Goal: Information Seeking & Learning: Check status

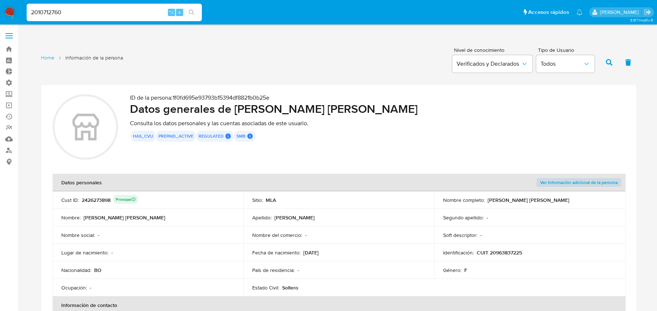
scroll to position [243, 0]
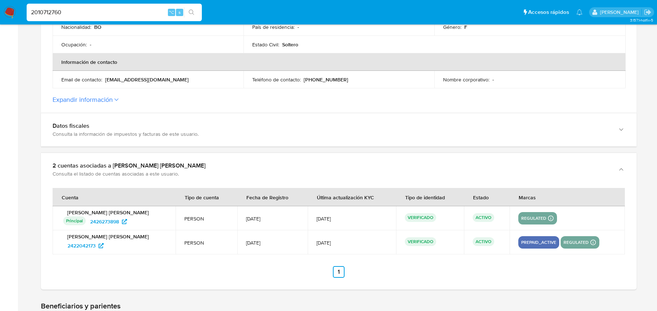
type input "2010712760"
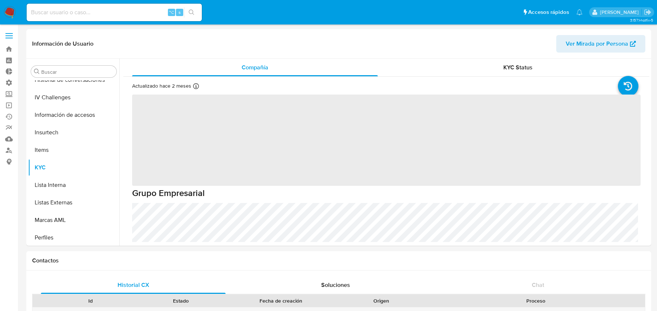
scroll to position [308, 0]
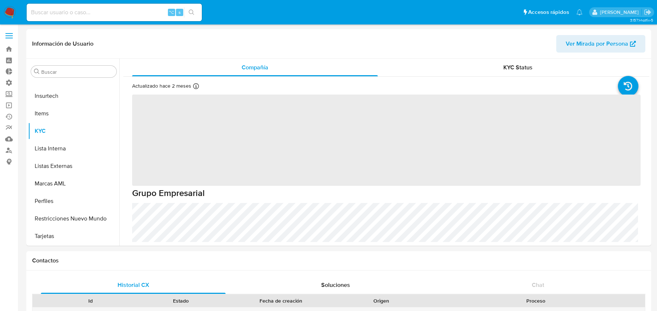
select select "10"
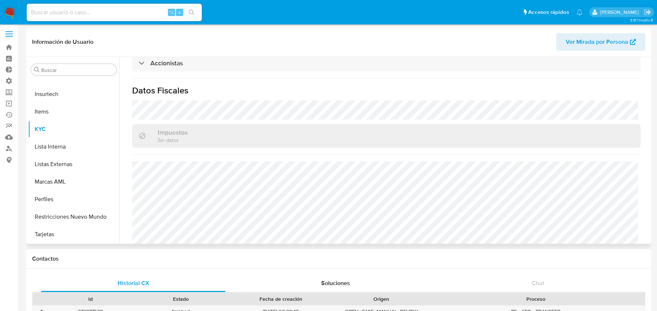
scroll to position [0, 0]
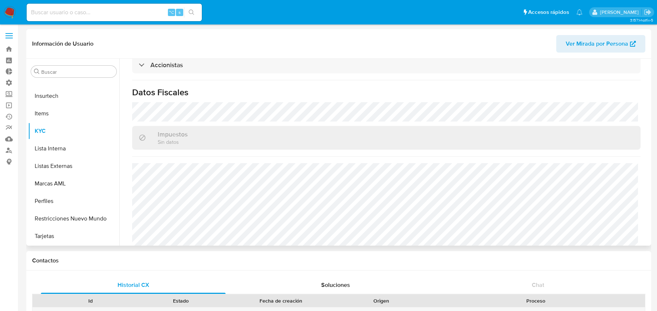
click at [600, 43] on span "Ver Mirada por Persona" at bounding box center [596, 44] width 62 height 18
click at [136, 12] on input at bounding box center [114, 12] width 175 height 9
paste input "2541031673"
type input "2541031673"
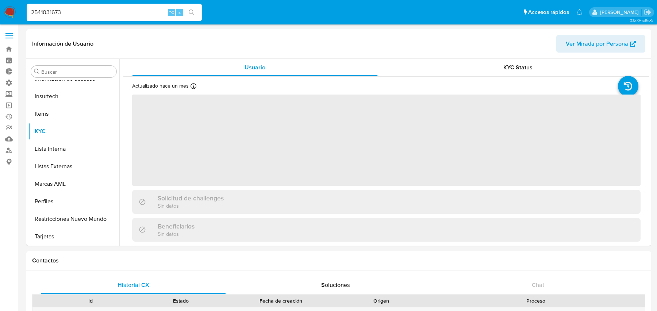
scroll to position [308, 0]
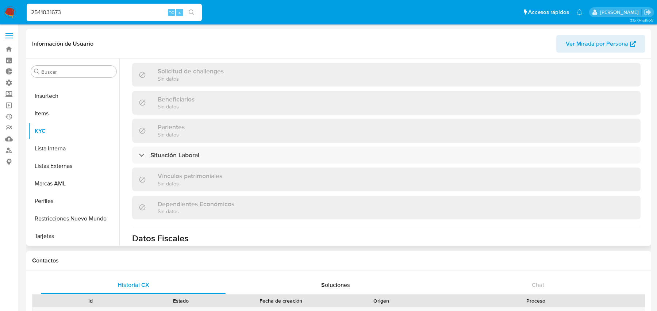
select select "10"
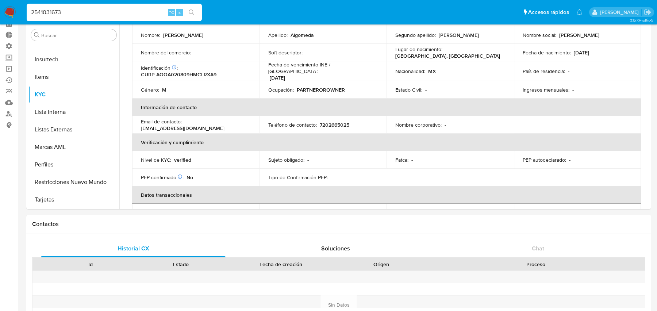
scroll to position [0, 0]
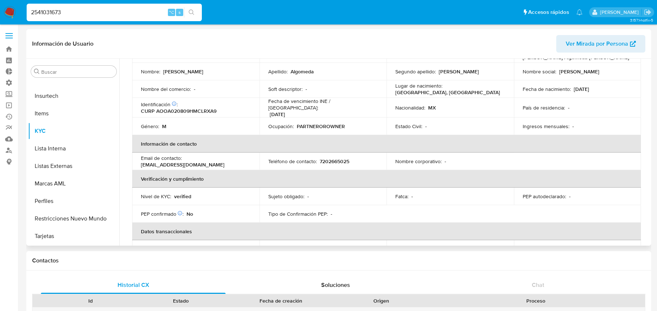
click at [626, 48] on span "Ver Mirada por Persona" at bounding box center [596, 44] width 62 height 18
click at [104, 9] on input "2541031673" at bounding box center [114, 12] width 175 height 9
paste input "1172542265"
type input "1172542265"
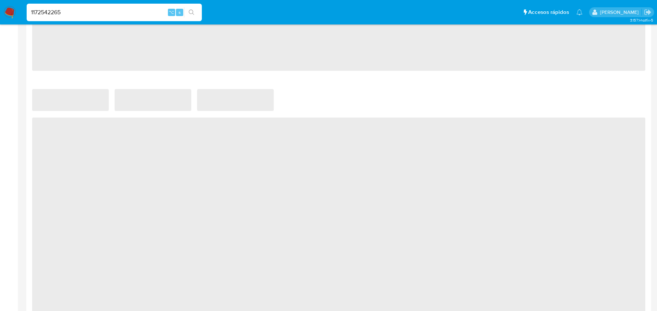
scroll to position [542, 0]
select select "10"
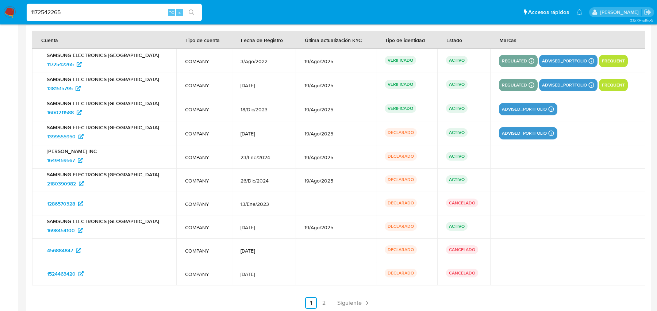
scroll to position [941, 0]
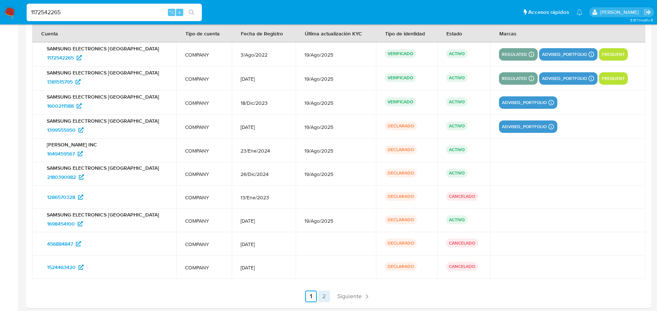
click at [328, 290] on link "2" at bounding box center [324, 296] width 12 height 12
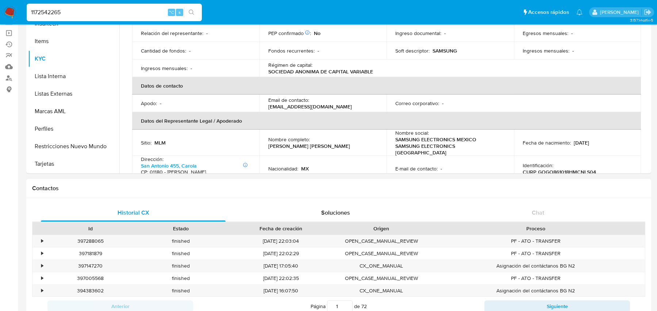
scroll to position [0, 0]
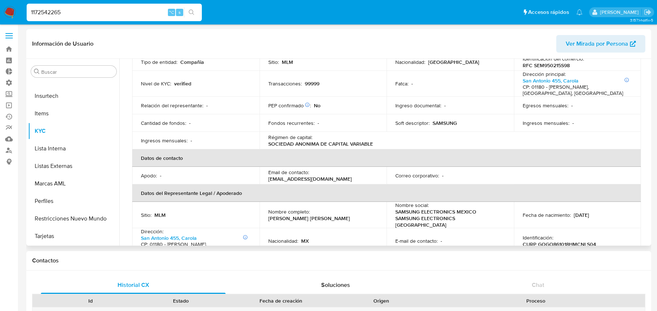
click at [582, 46] on span "Ver Mirada por Persona" at bounding box center [596, 44] width 62 height 18
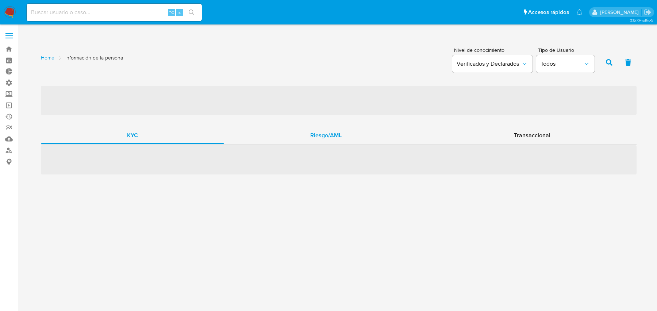
click at [300, 141] on div "Riesgo/AML" at bounding box center [326, 136] width 204 height 18
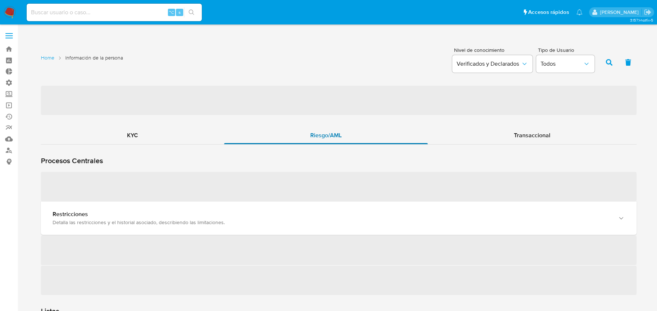
click at [300, 144] on div "Procesos Centrales ‌ Restricciones Detalla las restricciones y el historial aso…" at bounding box center [338, 219] width 595 height 150
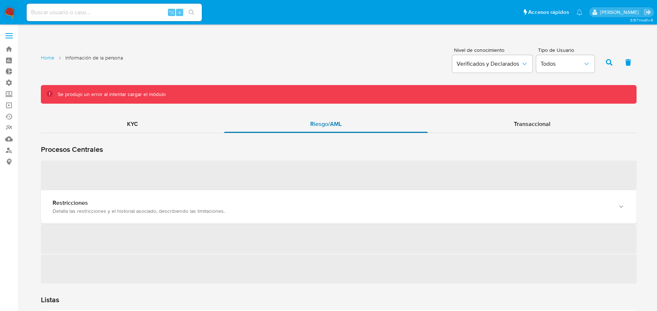
click at [300, 141] on div "Procesos Centrales ‌ Restricciones Detalla las restricciones y el historial aso…" at bounding box center [338, 208] width 595 height 150
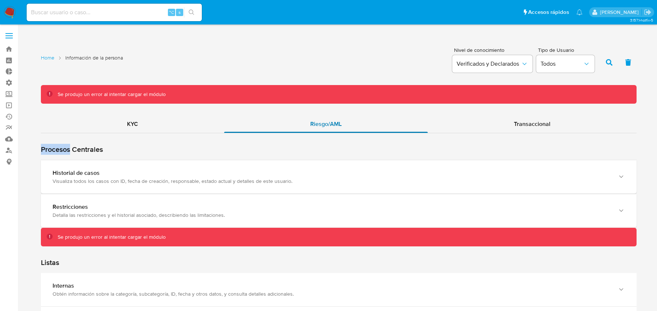
click at [306, 131] on div "Riesgo/AML" at bounding box center [326, 124] width 204 height 18
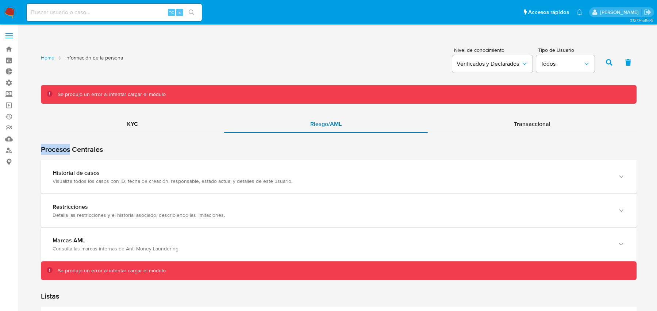
click at [306, 131] on div "Riesgo/AML" at bounding box center [326, 124] width 204 height 18
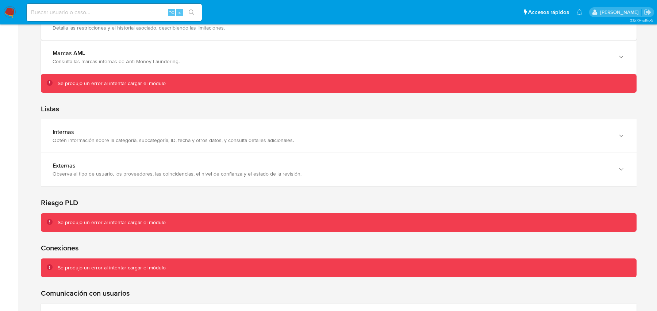
scroll to position [19, 0]
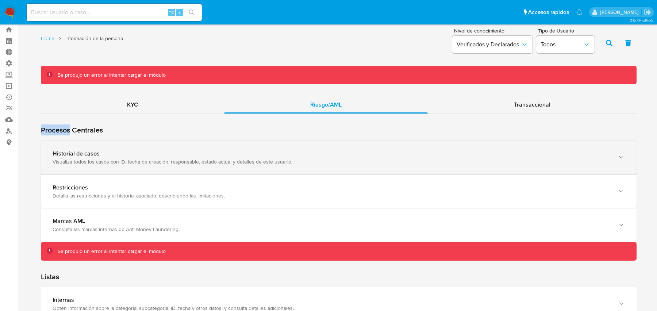
click at [240, 145] on div "Historial de casos Visualiza todos los casos con ID, fecha de creación, respons…" at bounding box center [338, 157] width 595 height 33
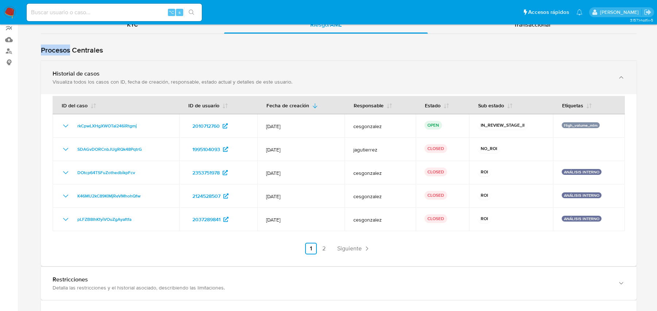
scroll to position [108, 0]
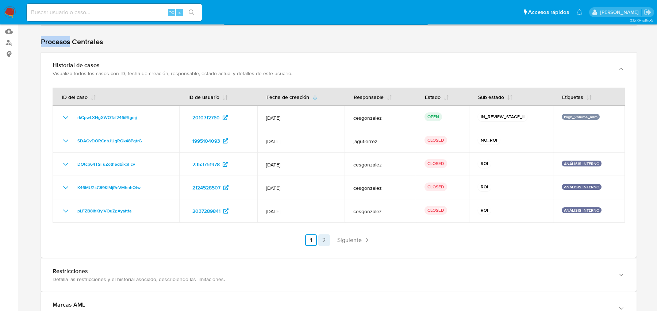
click at [323, 241] on link "2" at bounding box center [324, 240] width 12 height 12
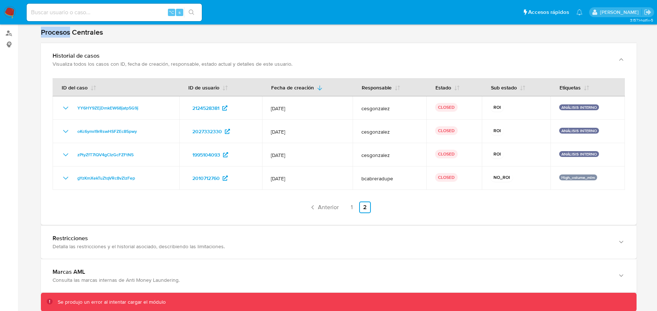
scroll to position [117, 0]
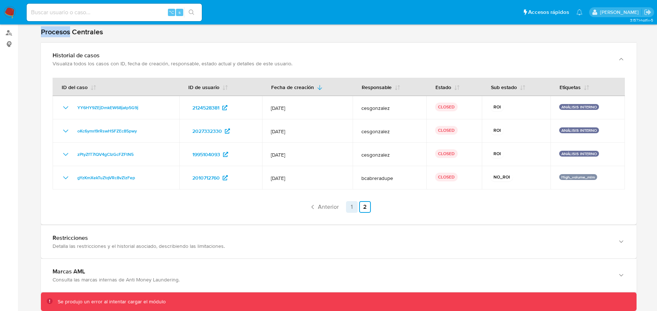
click at [356, 202] on link "1" at bounding box center [352, 207] width 12 height 12
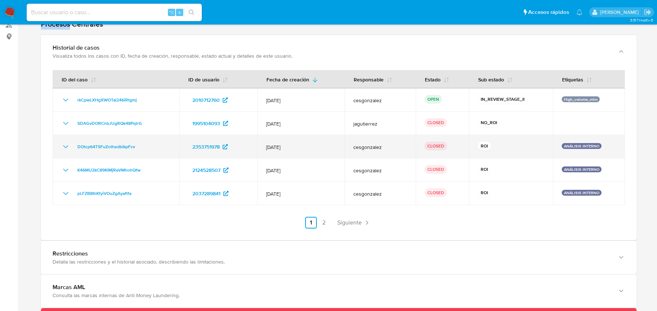
scroll to position [127, 0]
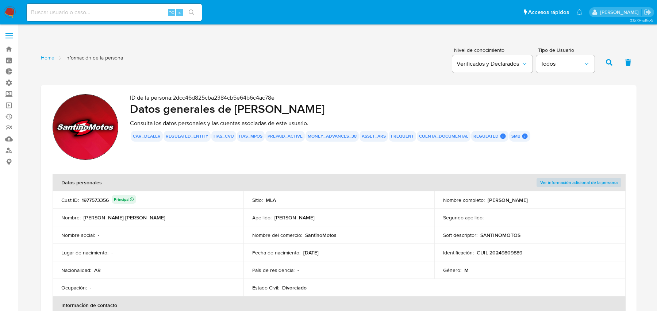
scroll to position [688, 0]
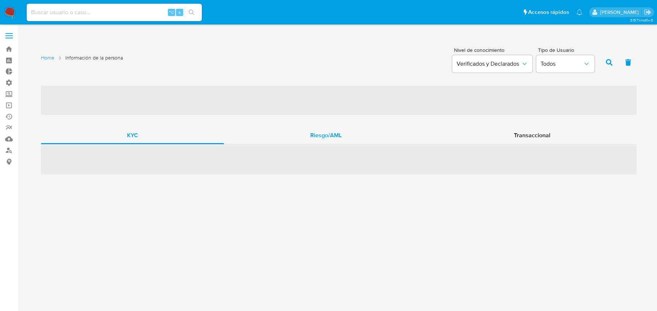
click at [271, 137] on div "Riesgo/AML" at bounding box center [326, 136] width 204 height 18
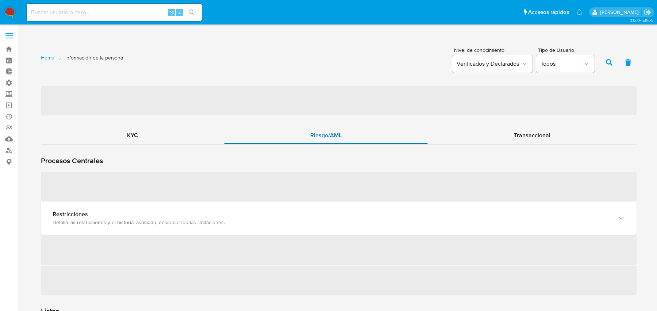
click at [271, 137] on div "Riesgo/AML" at bounding box center [326, 136] width 204 height 18
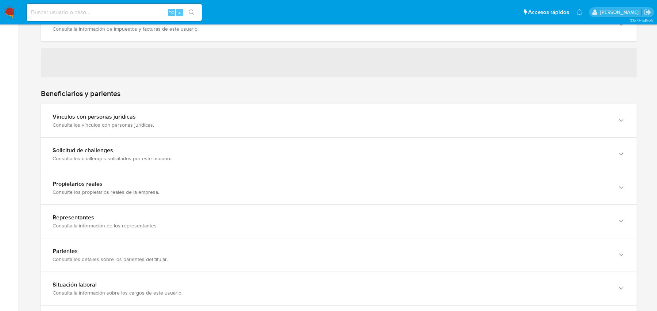
scroll to position [367, 0]
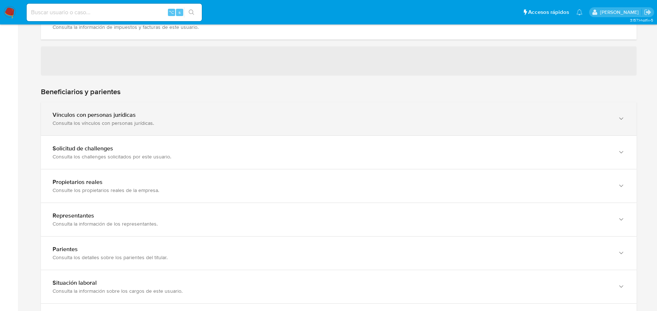
click at [273, 112] on div "Vínculos con personas jurídicas" at bounding box center [331, 114] width 557 height 7
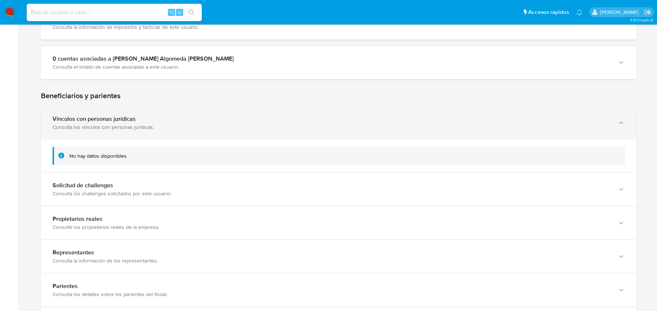
click at [273, 112] on div "Vínculos con personas jurídicas Consulta los vínculos con personas jurídicas." at bounding box center [338, 122] width 595 height 33
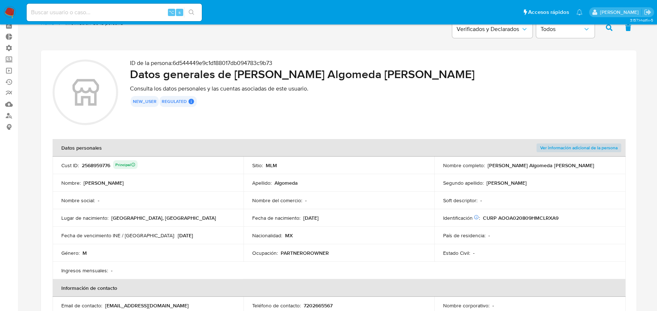
scroll to position [0, 0]
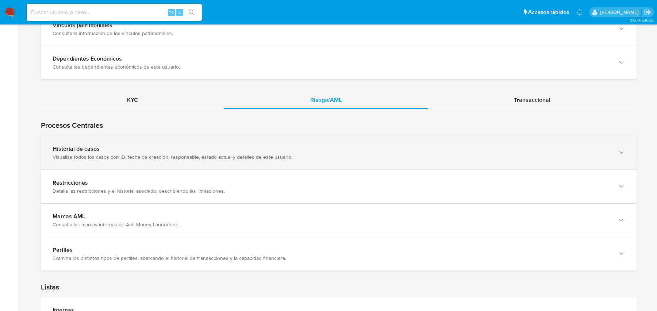
click at [248, 154] on div "Visualiza todos los casos con ID, fecha de creación, responsable, estado actual…" at bounding box center [331, 157] width 557 height 7
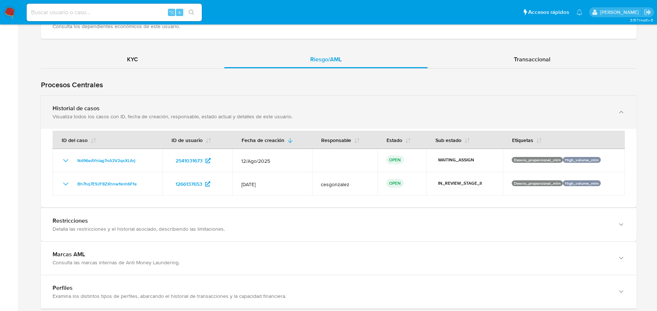
scroll to position [704, 0]
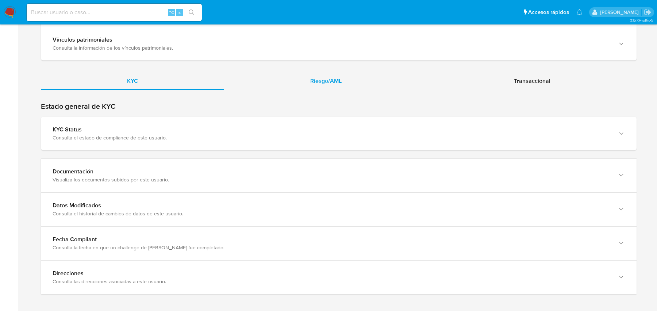
click at [301, 73] on div "Riesgo/AML" at bounding box center [326, 81] width 204 height 18
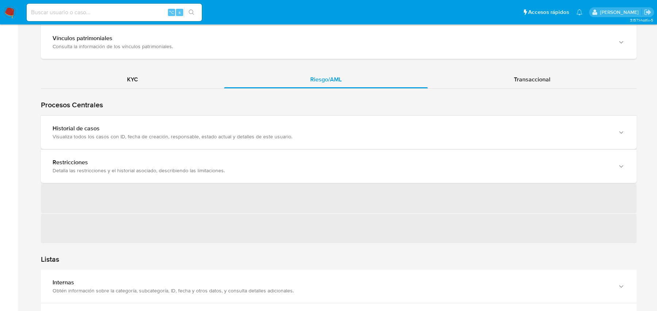
click at [210, 133] on div "Visualiza todos los casos con ID, fecha de creación, responsable, estado actual…" at bounding box center [331, 136] width 557 height 7
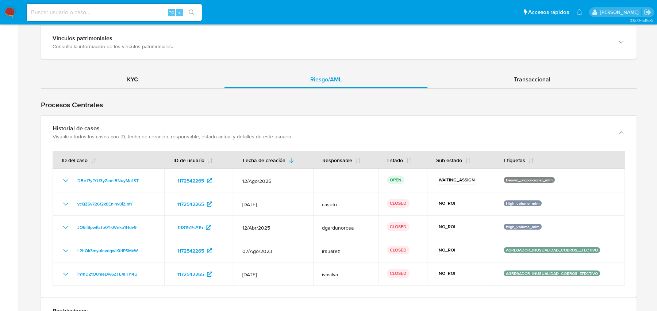
click at [210, 133] on div "Visualiza todos los casos con ID, fecha de creación, responsable, estado actual…" at bounding box center [331, 136] width 557 height 7
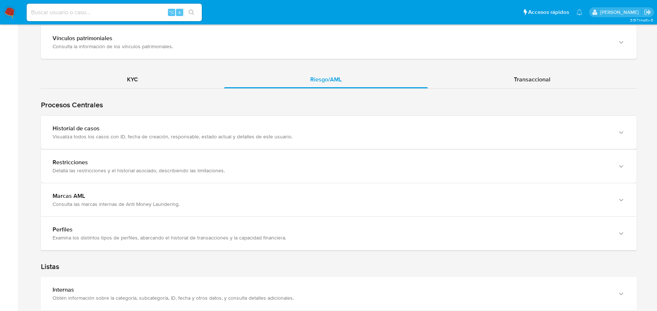
click at [210, 133] on div "Visualiza todos los casos con ID, fecha de creación, responsable, estado actual…" at bounding box center [331, 136] width 557 height 7
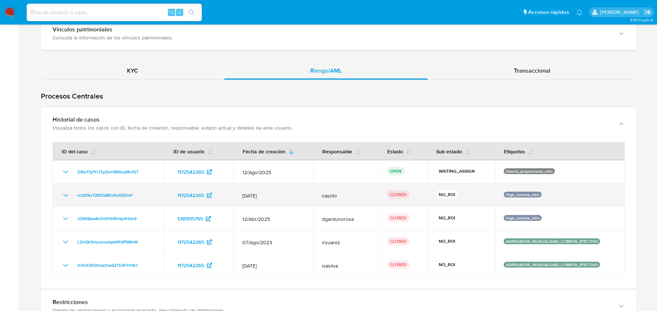
scroll to position [729, 0]
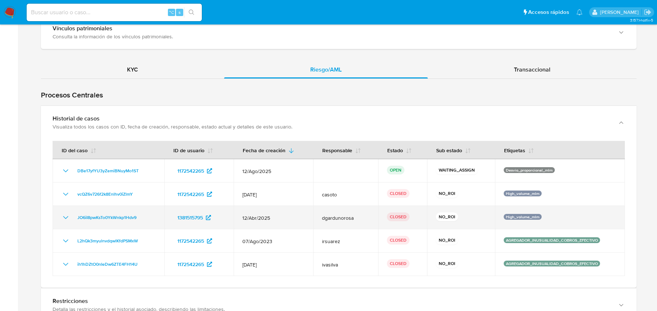
click at [266, 214] on span "12/Abr/2025" at bounding box center [273, 217] width 62 height 7
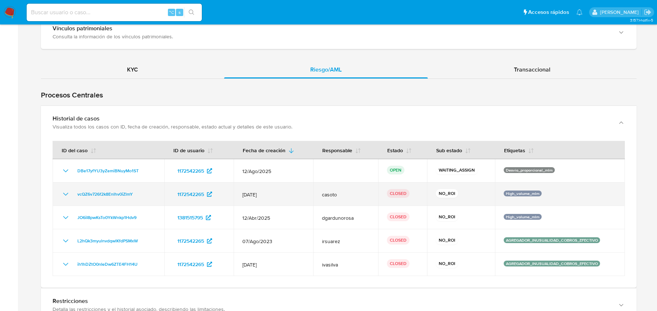
click at [277, 182] on td "12/May/2025" at bounding box center [273, 193] width 80 height 23
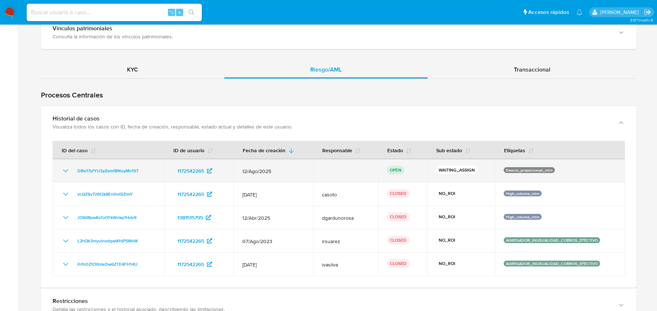
click at [277, 168] on span "12/Ago/2025" at bounding box center [273, 171] width 62 height 7
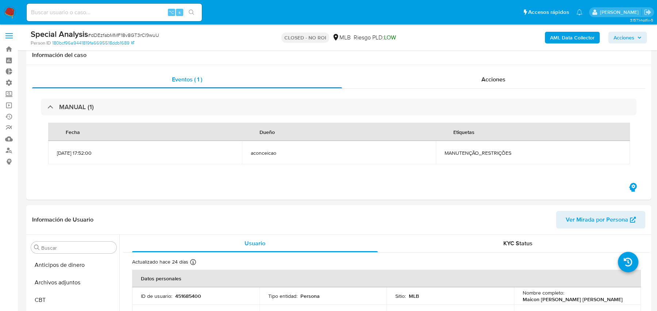
select select "10"
